Goal: Task Accomplishment & Management: Complete application form

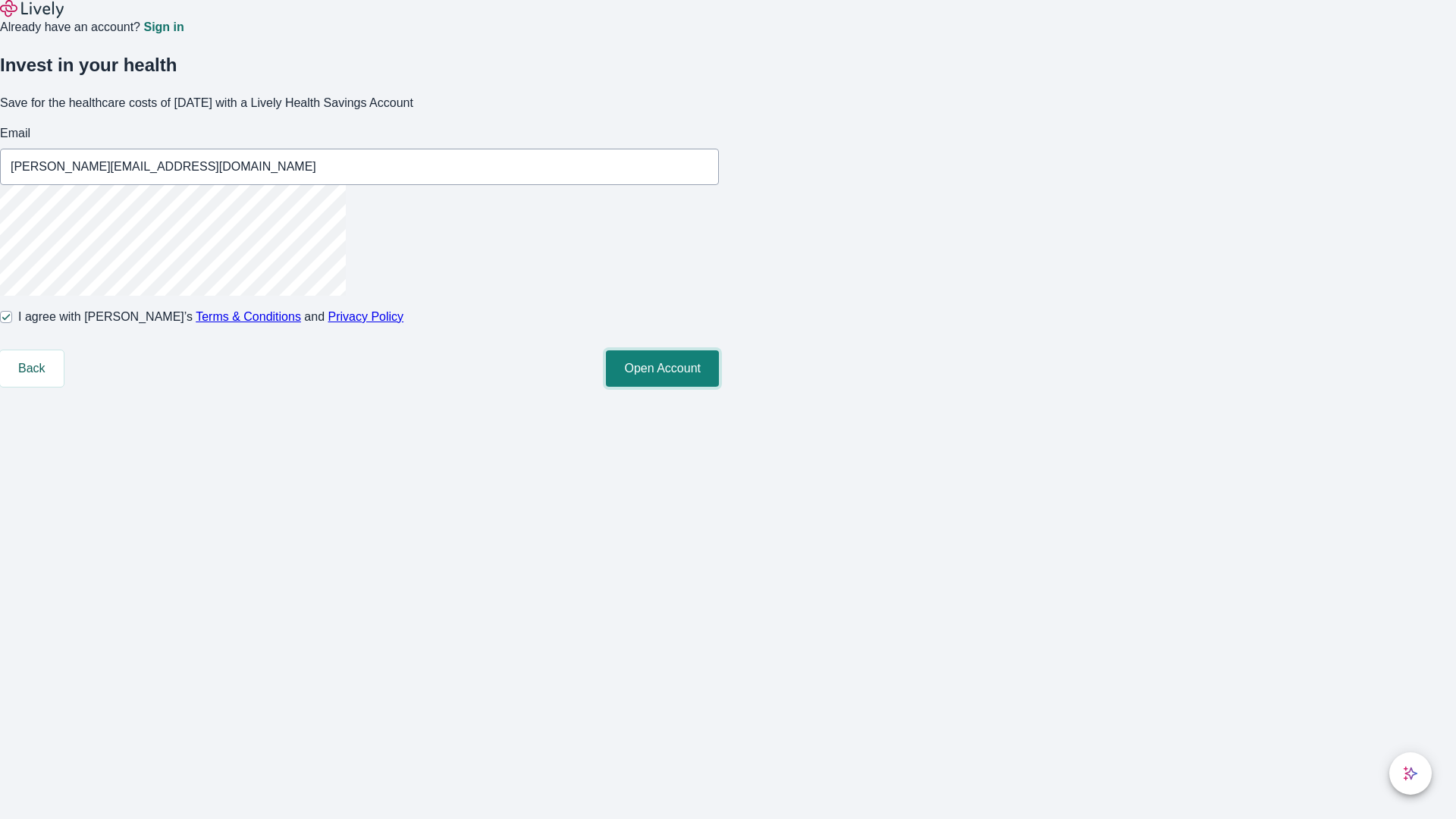
click at [718, 387] on button "Open Account" at bounding box center [662, 369] width 113 height 36
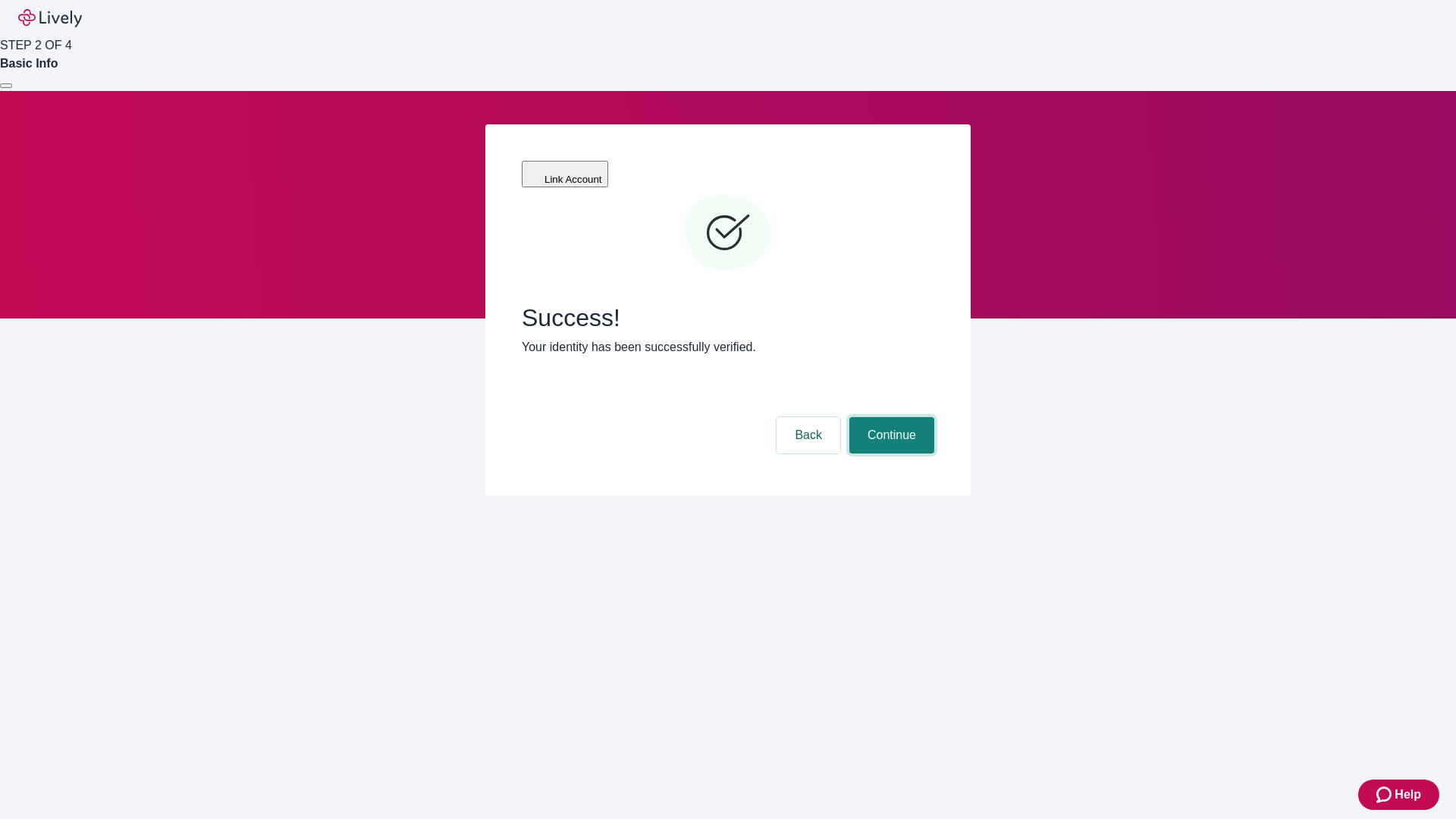
click at [889, 418] on button "Continue" at bounding box center [891, 436] width 85 height 36
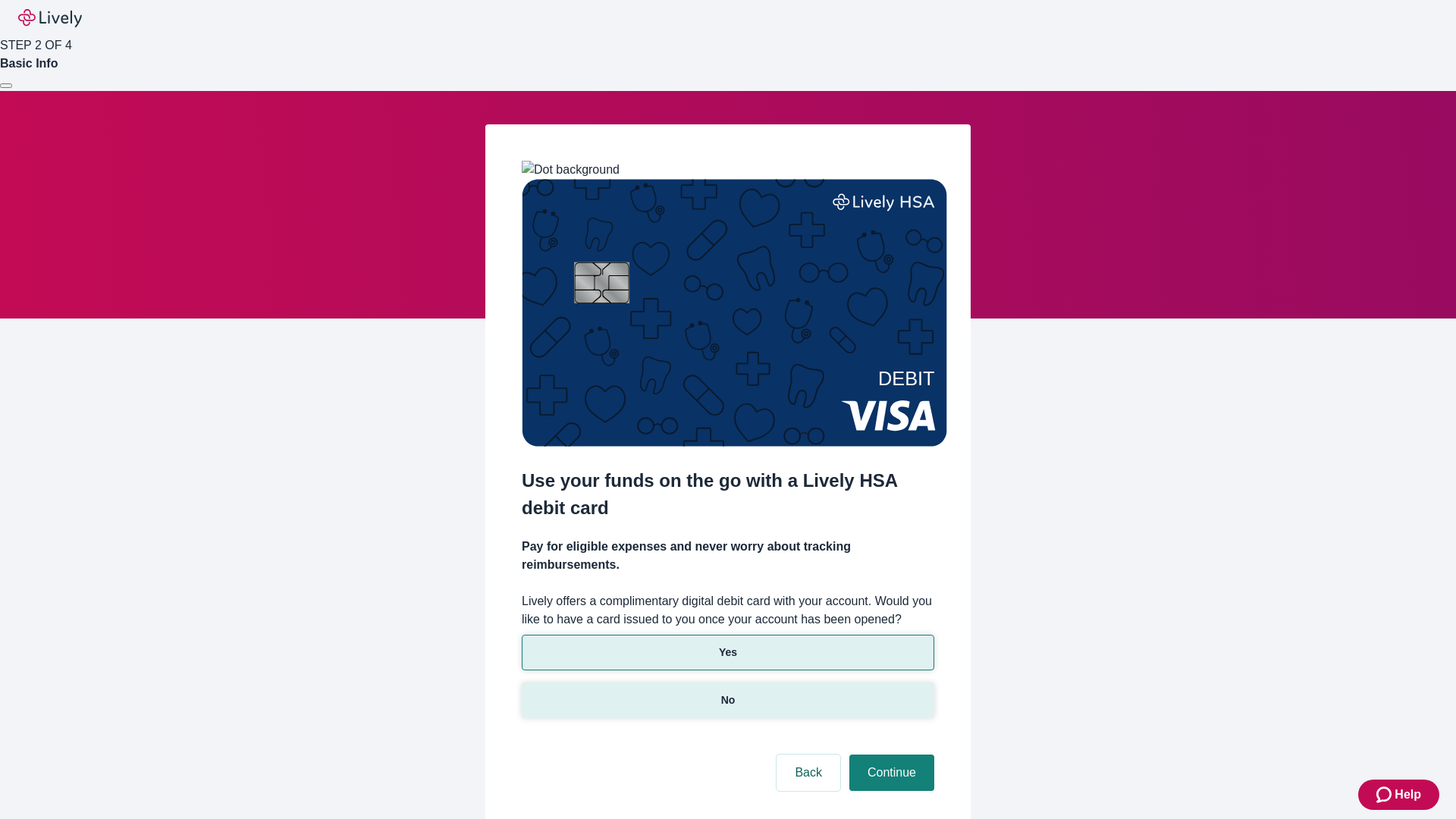
click at [727, 692] on p "No" at bounding box center [728, 700] width 14 height 16
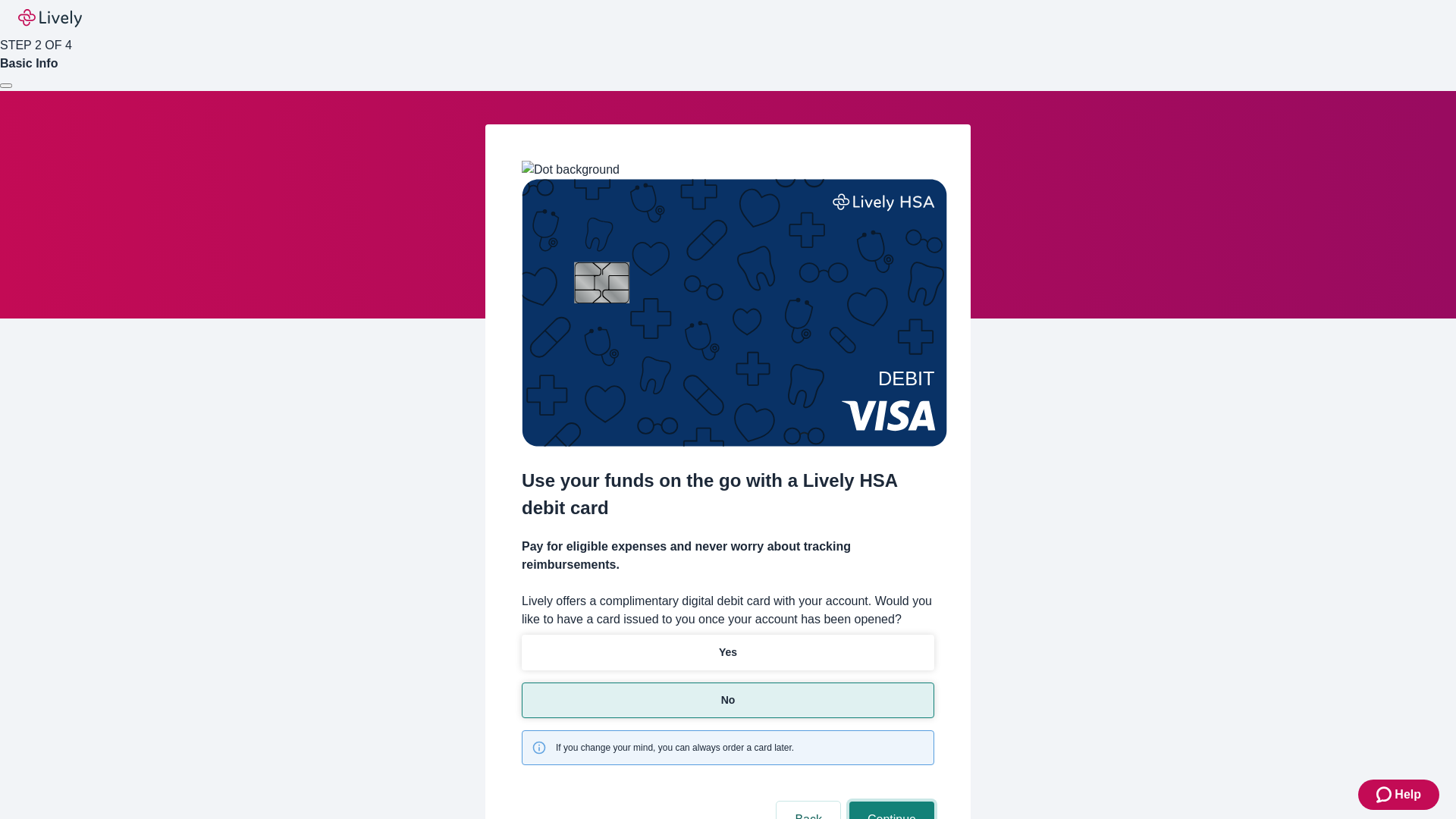
click at [889, 802] on button "Continue" at bounding box center [891, 820] width 85 height 36
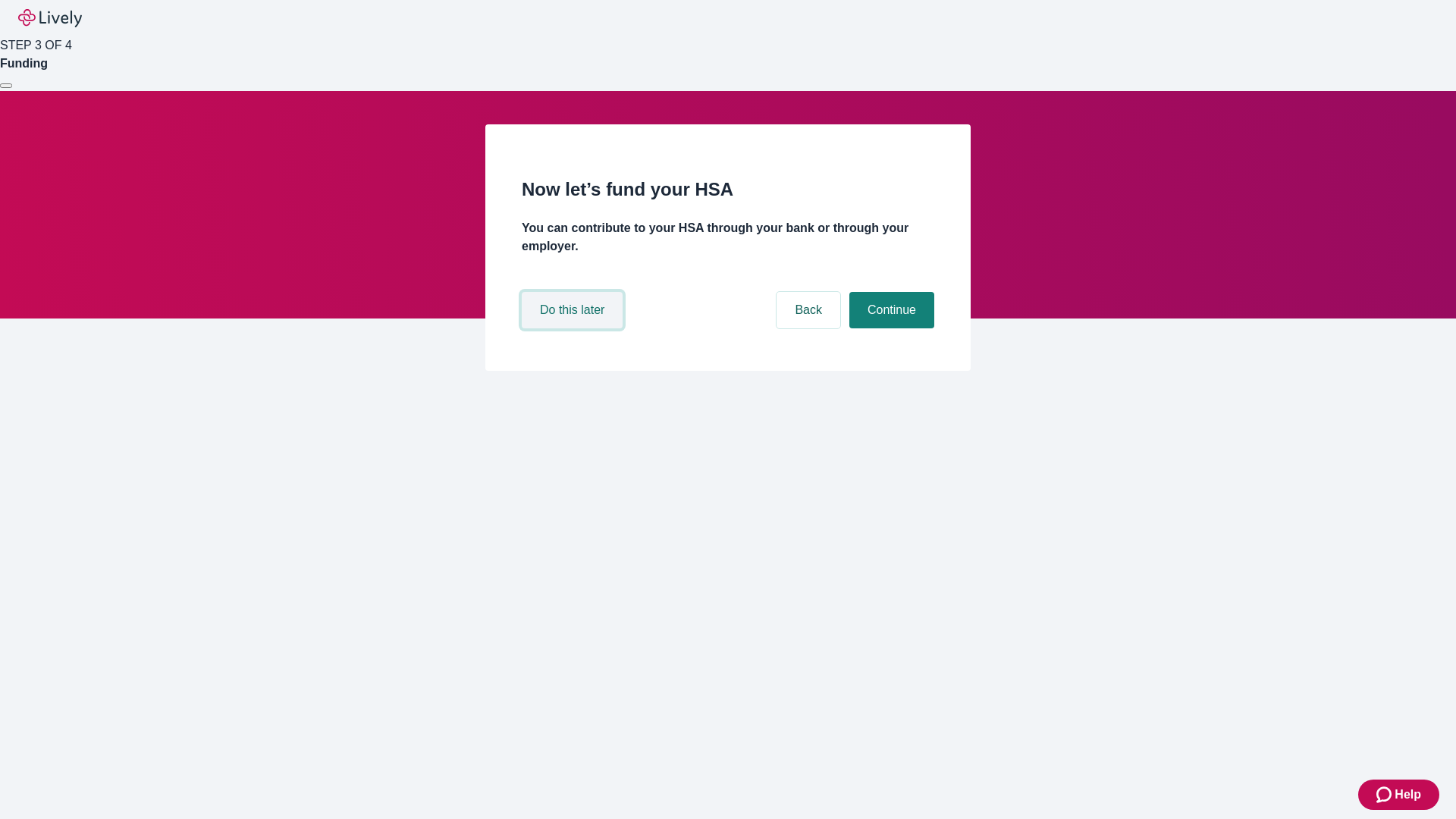
click at [574, 328] on button "Do this later" at bounding box center [572, 310] width 101 height 36
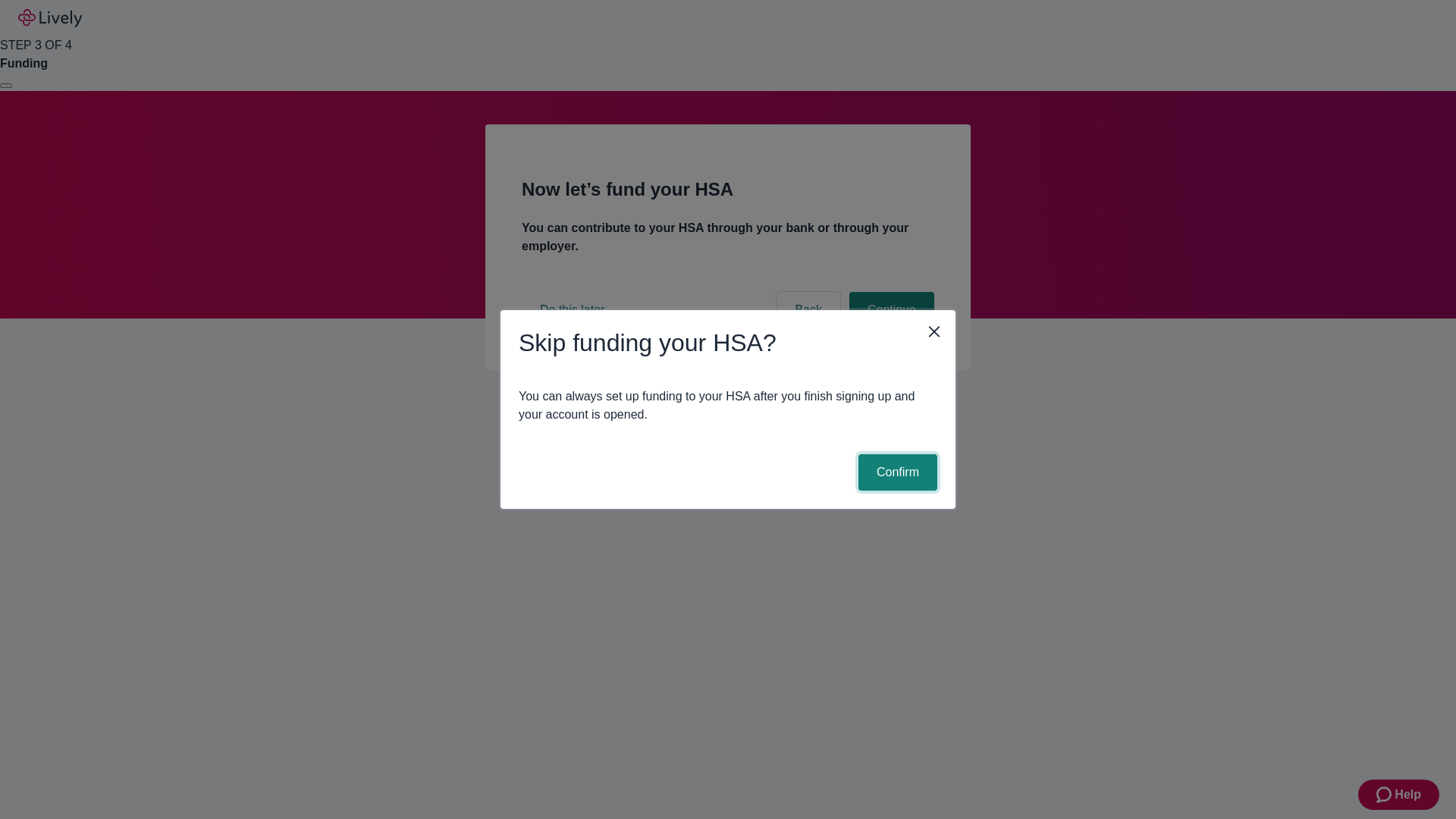
click at [896, 473] on button "Confirm" at bounding box center [898, 473] width 79 height 36
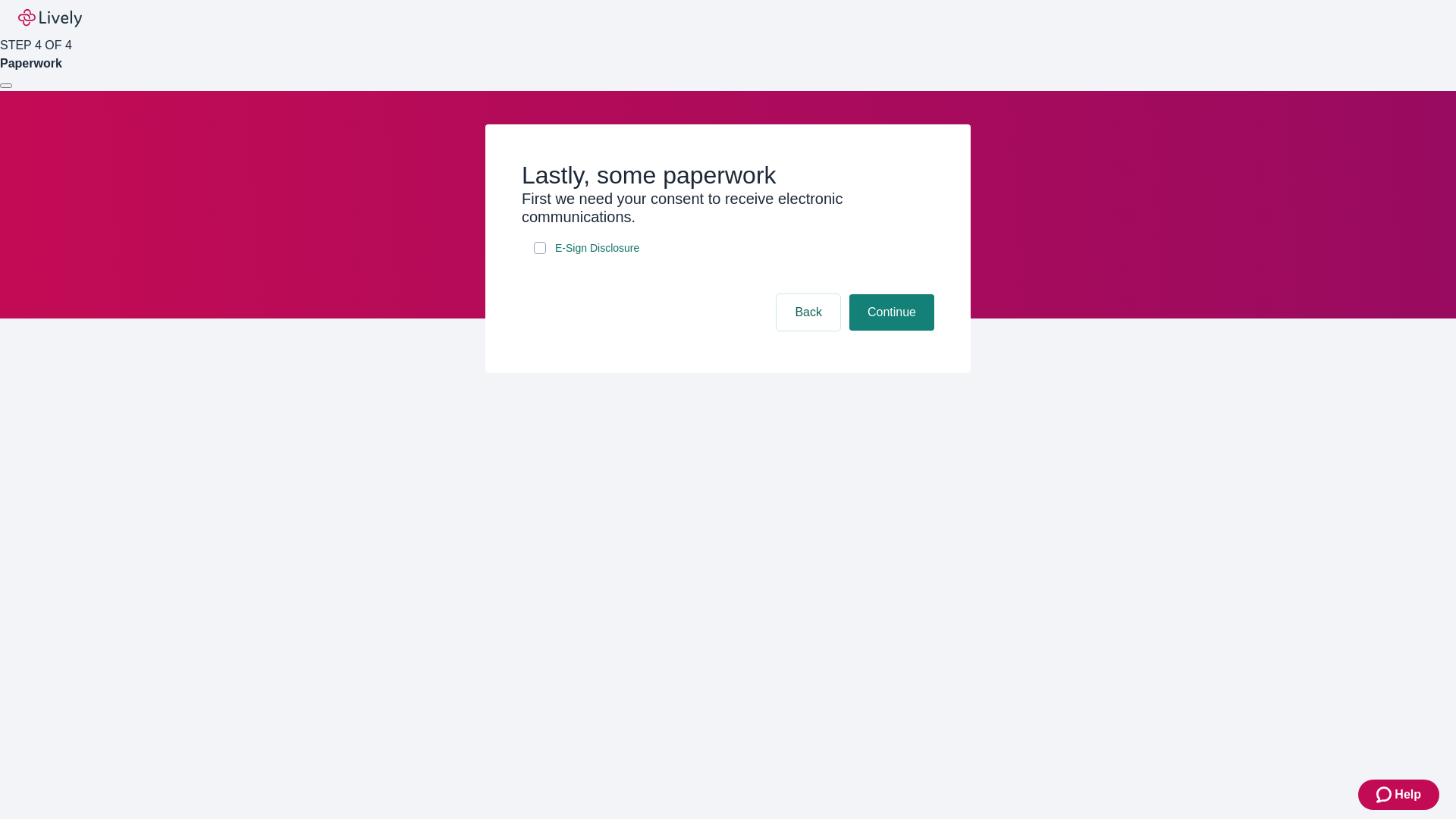
click at [539, 255] on input "E-Sign Disclosure" at bounding box center [539, 248] width 12 height 12
checkbox input "true"
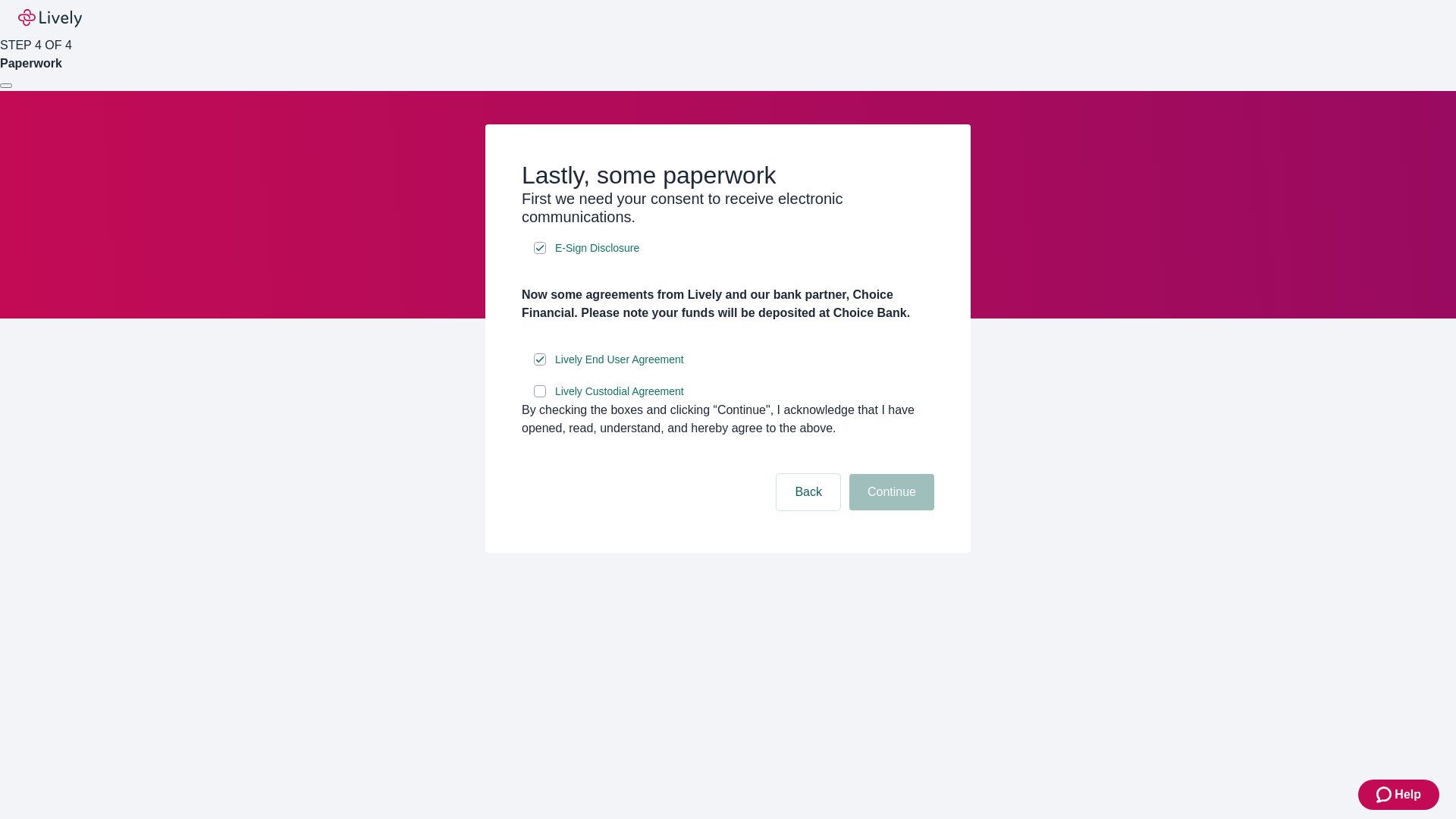
click at [539, 398] on input "Lively Custodial Agreement" at bounding box center [539, 391] width 12 height 12
checkbox input "true"
click at [889, 510] on button "Continue" at bounding box center [891, 492] width 85 height 36
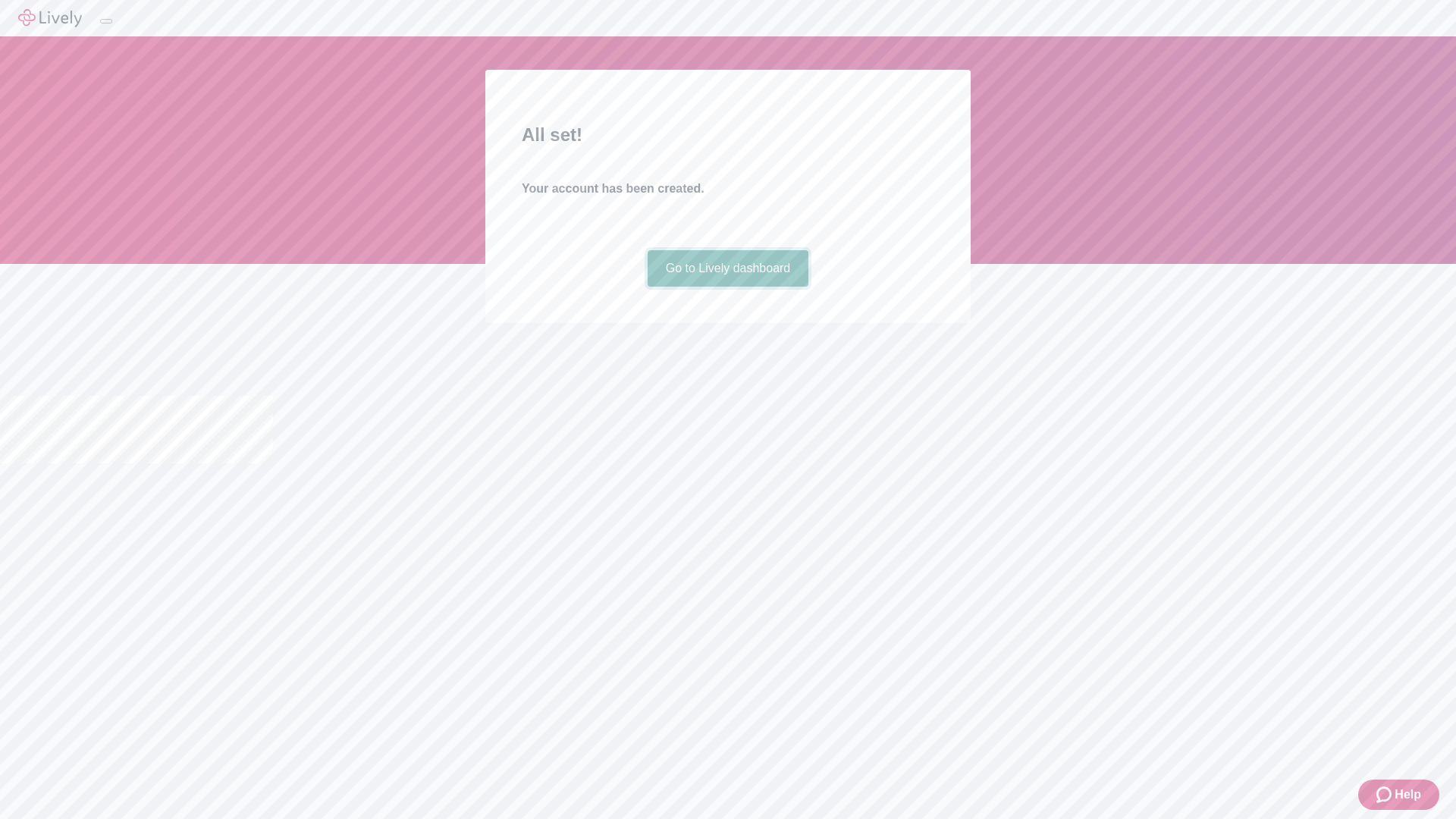
click at [727, 287] on link "Go to Lively dashboard" at bounding box center [727, 269] width 161 height 36
